Goal: Task Accomplishment & Management: Complete application form

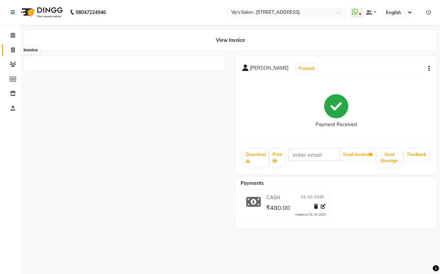
click at [11, 52] on icon at bounding box center [13, 49] width 4 height 5
select select "service"
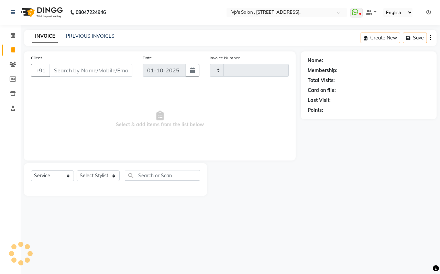
click at [74, 70] on input "Client" at bounding box center [90, 70] width 83 height 13
type input "1870"
select select "4917"
click at [73, 69] on input "Client" at bounding box center [90, 70] width 83 height 13
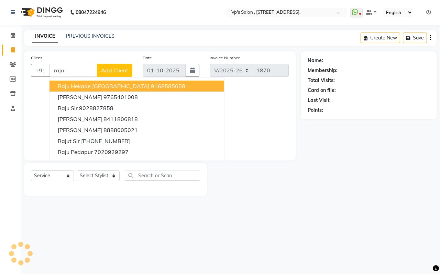
click at [80, 67] on input "raju" at bounding box center [73, 70] width 48 height 13
type input "r"
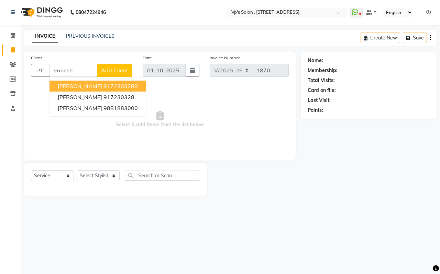
click at [85, 84] on button "[PERSON_NAME] 9172303288" at bounding box center [97, 86] width 97 height 11
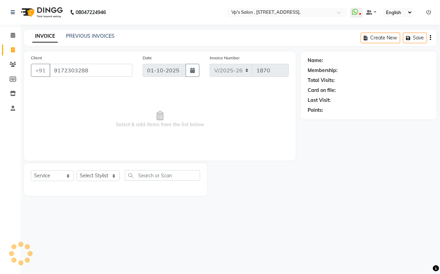
type input "9172303288"
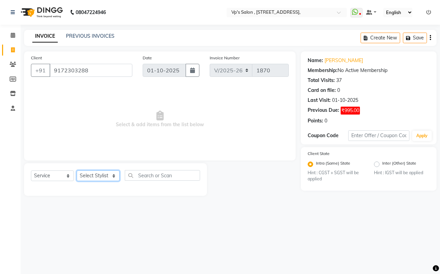
click at [85, 178] on select "Select Stylist [PERSON_NAME] [PERSON_NAME] [PERSON_NAME] [PERSON_NAME] priyanka…" at bounding box center [98, 176] width 43 height 11
select select "30153"
click at [77, 171] on select "Select Stylist [PERSON_NAME] [PERSON_NAME] [PERSON_NAME] [PERSON_NAME] priyanka…" at bounding box center [98, 176] width 43 height 11
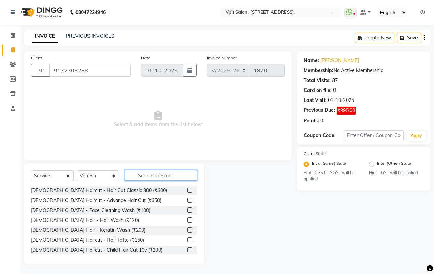
click at [189, 175] on input "text" at bounding box center [161, 175] width 73 height 11
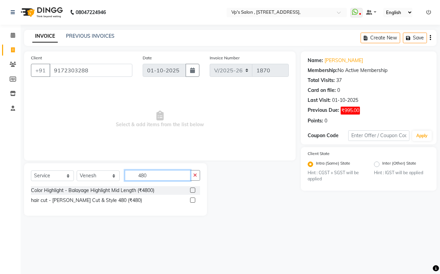
type input "480"
click at [194, 199] on label at bounding box center [192, 200] width 5 height 5
click at [194, 199] on input "checkbox" at bounding box center [192, 201] width 4 height 4
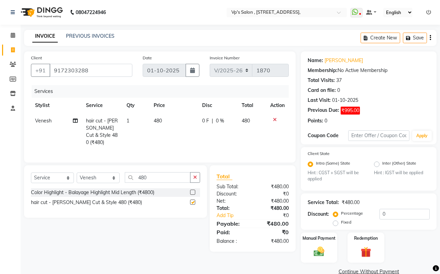
checkbox input "false"
click at [164, 119] on td "480" at bounding box center [173, 131] width 49 height 37
select select "30153"
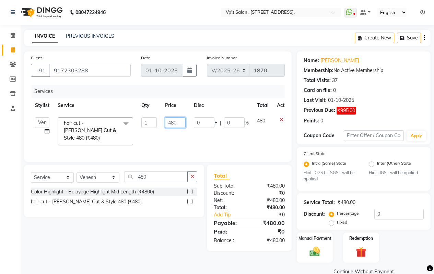
click at [179, 121] on input "480" at bounding box center [175, 122] width 21 height 11
type input "400"
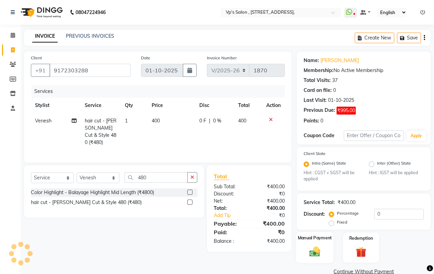
click at [315, 247] on img at bounding box center [315, 252] width 18 height 12
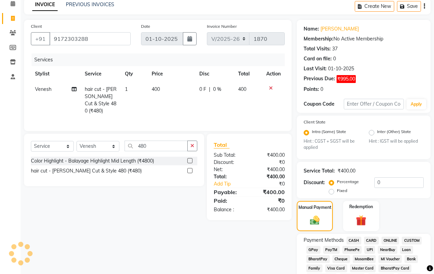
scroll to position [103, 0]
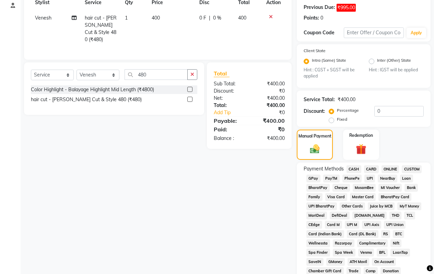
click at [392, 169] on span "ONLINE" at bounding box center [391, 170] width 18 height 8
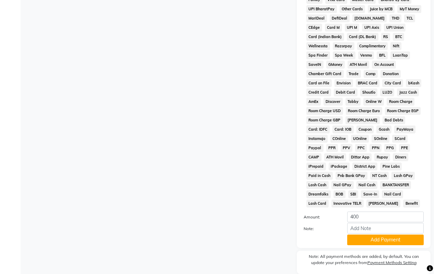
scroll to position [325, 0]
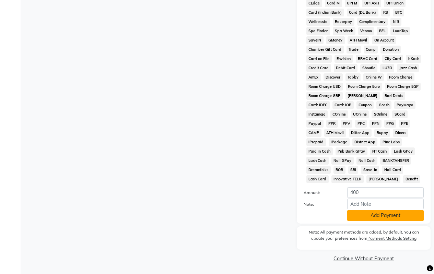
click at [372, 217] on button "Add Payment" at bounding box center [386, 216] width 77 height 11
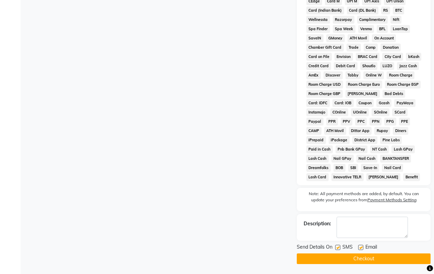
scroll to position [327, 0]
click at [356, 257] on button "Checkout" at bounding box center [364, 258] width 134 height 11
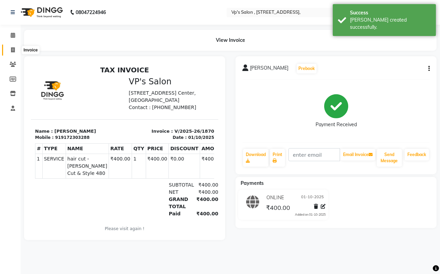
click at [13, 49] on icon at bounding box center [13, 49] width 4 height 5
select select "service"
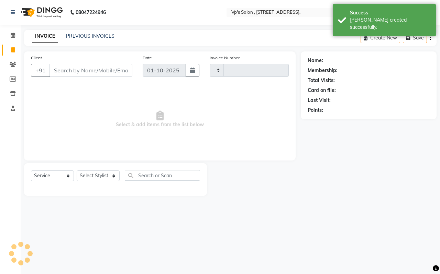
click at [68, 72] on input "Client" at bounding box center [90, 70] width 83 height 13
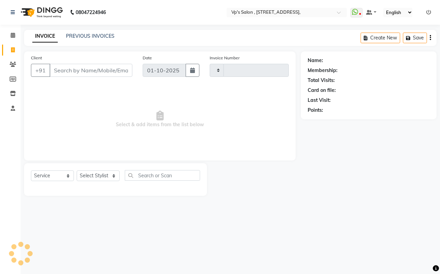
type input "1871"
select select "4917"
click at [83, 35] on link "PREVIOUS INVOICES" at bounding box center [90, 36] width 48 height 6
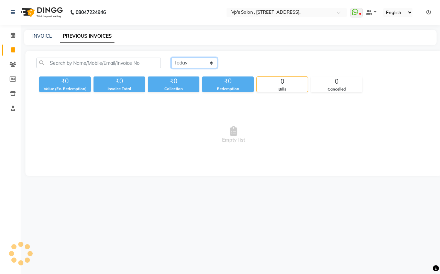
click at [194, 63] on select "[DATE] [DATE] Custom Range" at bounding box center [194, 63] width 46 height 11
click at [171, 58] on select "[DATE] [DATE] Custom Range" at bounding box center [194, 63] width 46 height 11
click at [43, 33] on link "INVOICE" at bounding box center [42, 36] width 20 height 6
select select "service"
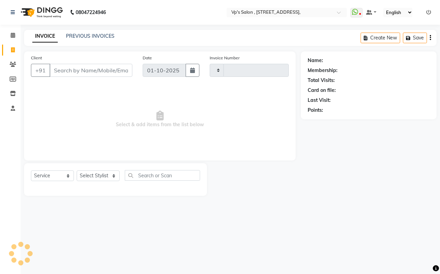
click at [96, 39] on div "PREVIOUS INVOICES" at bounding box center [90, 36] width 48 height 7
click at [105, 38] on link "PREVIOUS INVOICES" at bounding box center [90, 36] width 48 height 6
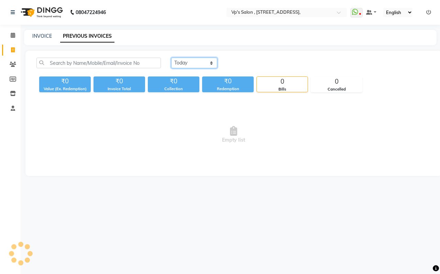
click at [180, 59] on select "[DATE] [DATE] Custom Range" at bounding box center [194, 63] width 46 height 11
click at [171, 58] on select "[DATE] [DATE] Custom Range" at bounding box center [194, 63] width 46 height 11
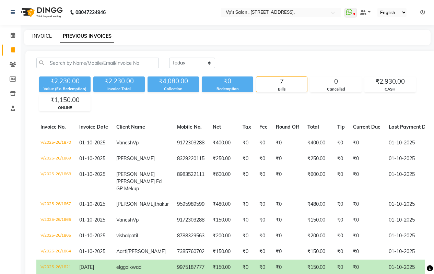
click at [45, 36] on link "INVOICE" at bounding box center [42, 36] width 20 height 6
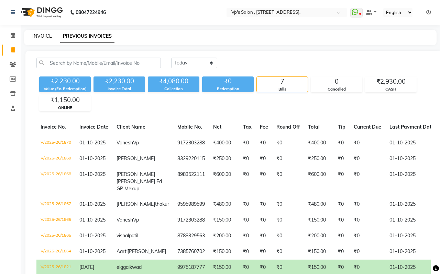
select select "service"
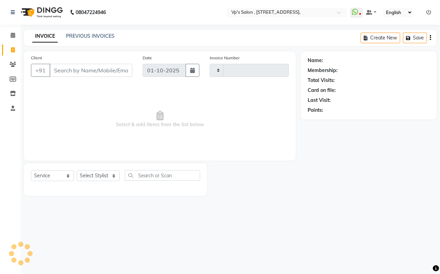
type input "1871"
select select "4917"
click at [77, 35] on link "PREVIOUS INVOICES" at bounding box center [90, 36] width 48 height 6
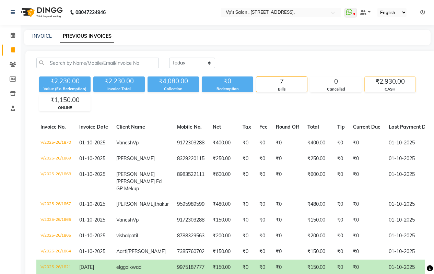
click at [379, 86] on div "₹2,930.00" at bounding box center [390, 82] width 51 height 10
